Goal: Find specific page/section: Find specific page/section

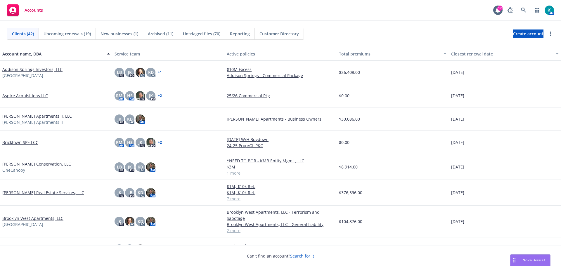
click at [515, 7] on div "AM" at bounding box center [529, 10] width 50 height 12
drag, startPoint x: 516, startPoint y: 8, endPoint x: 519, endPoint y: 11, distance: 4.5
click at [518, 9] on span at bounding box center [524, 10] width 12 height 12
click at [521, 11] on icon at bounding box center [523, 10] width 5 height 5
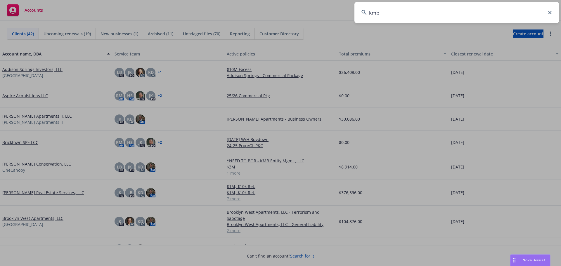
type input "kmb"
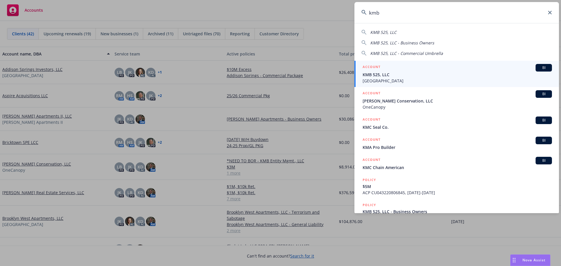
click at [434, 81] on span "Sunnyview Manor Townhomes" at bounding box center [457, 81] width 189 height 6
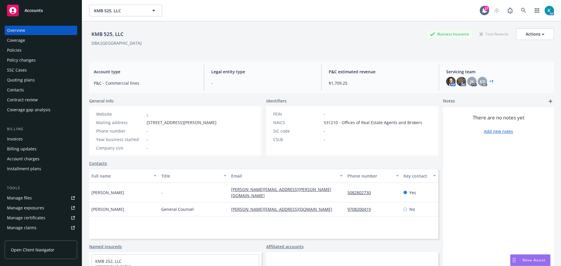
click at [56, 50] on div "Policies" at bounding box center [41, 50] width 68 height 9
click at [61, 55] on div "Policies" at bounding box center [41, 50] width 68 height 9
click at [30, 53] on div "Policies" at bounding box center [41, 50] width 68 height 9
